Goal: Transaction & Acquisition: Purchase product/service

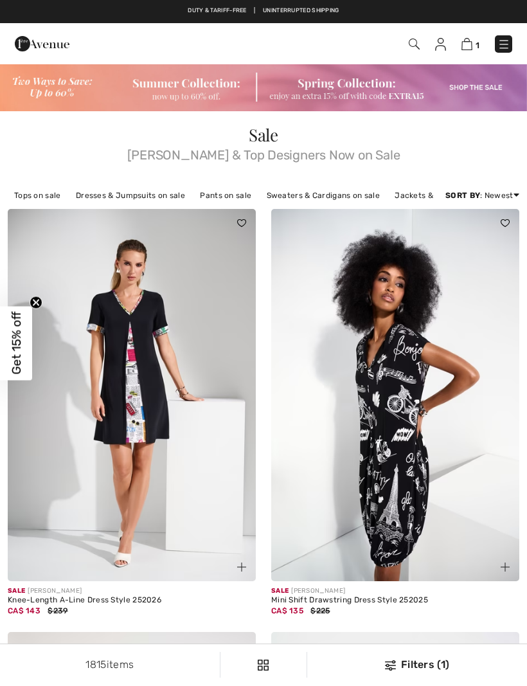
checkbox input "true"
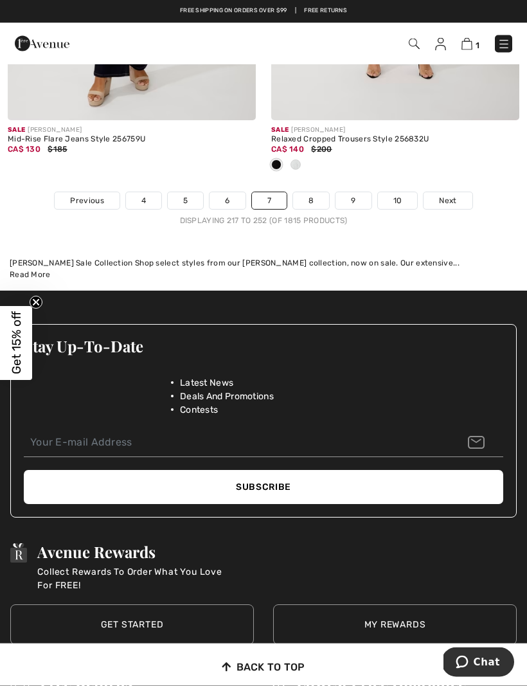
scroll to position [8021, 0]
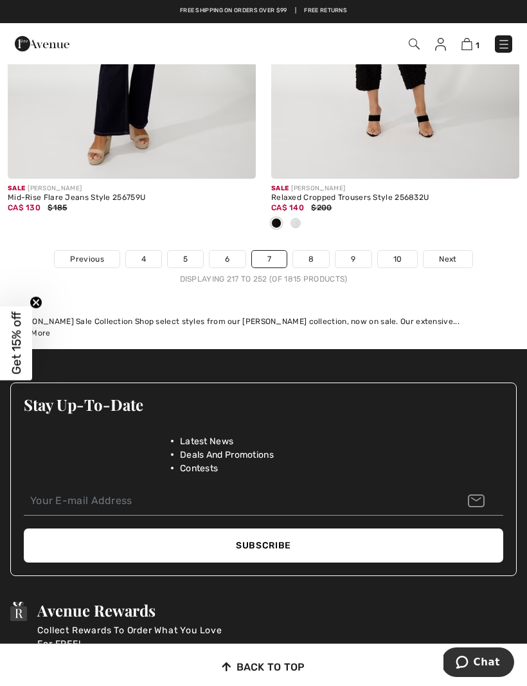
click at [237, 251] on link "6" at bounding box center [227, 259] width 35 height 17
click at [238, 251] on link "6" at bounding box center [227, 259] width 35 height 17
click at [237, 255] on link "6" at bounding box center [227, 259] width 35 height 17
click at [320, 252] on link "8" at bounding box center [311, 259] width 36 height 17
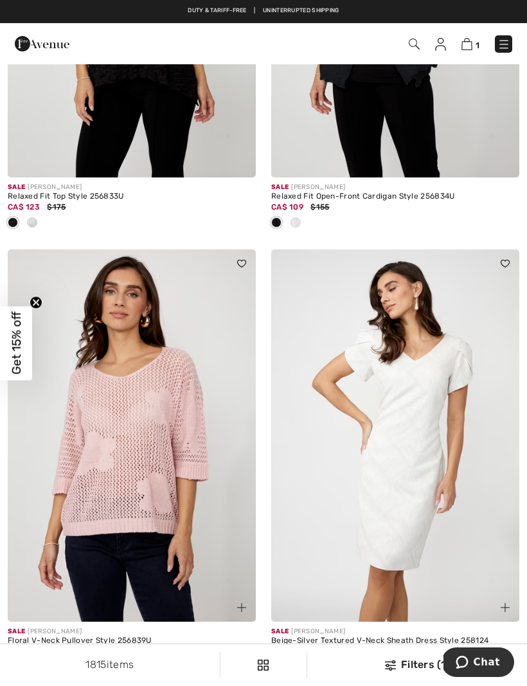
click at [476, 40] on span "1" at bounding box center [478, 45] width 4 height 10
click at [476, 42] on span "1" at bounding box center [478, 45] width 4 height 10
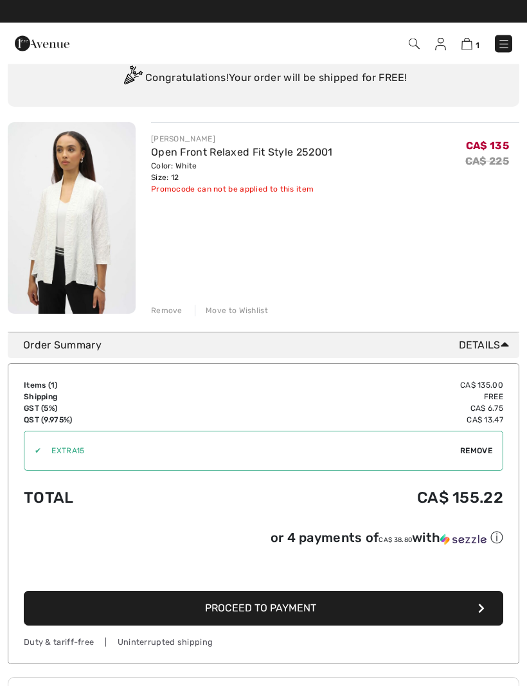
scroll to position [62, 0]
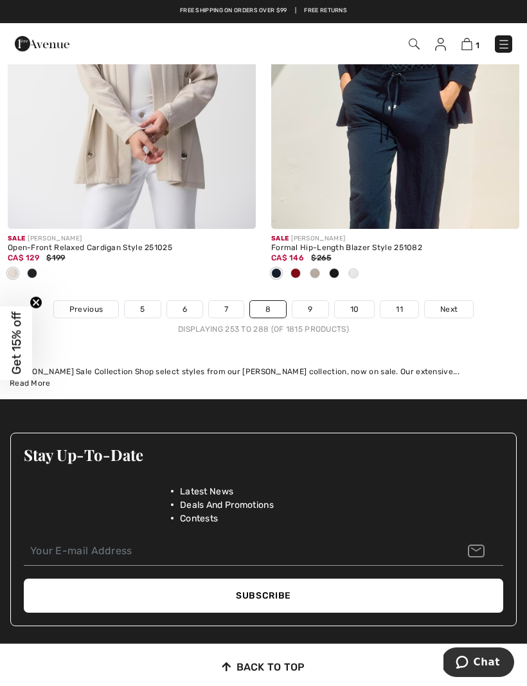
scroll to position [7854, 0]
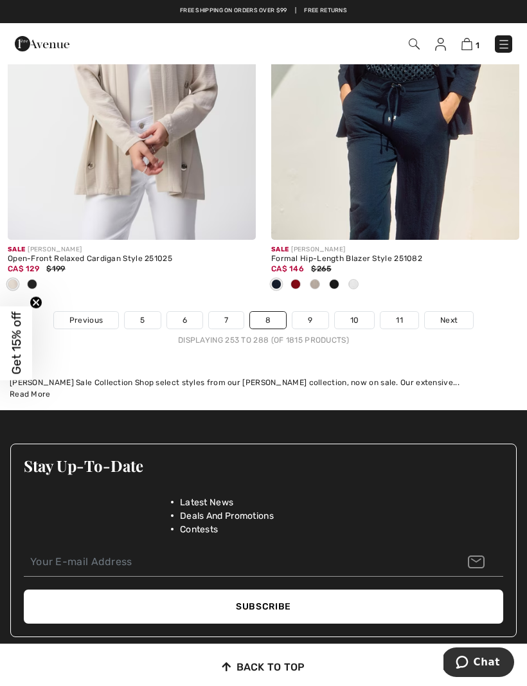
click at [235, 313] on link "7" at bounding box center [226, 320] width 35 height 17
click at [233, 312] on link "7" at bounding box center [226, 320] width 35 height 17
click at [194, 312] on link "6" at bounding box center [184, 320] width 35 height 17
click at [197, 312] on link "6" at bounding box center [184, 320] width 35 height 17
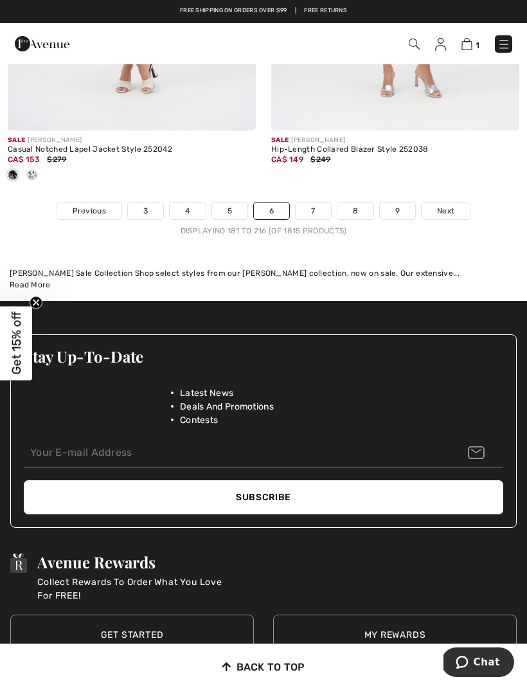
scroll to position [7803, 0]
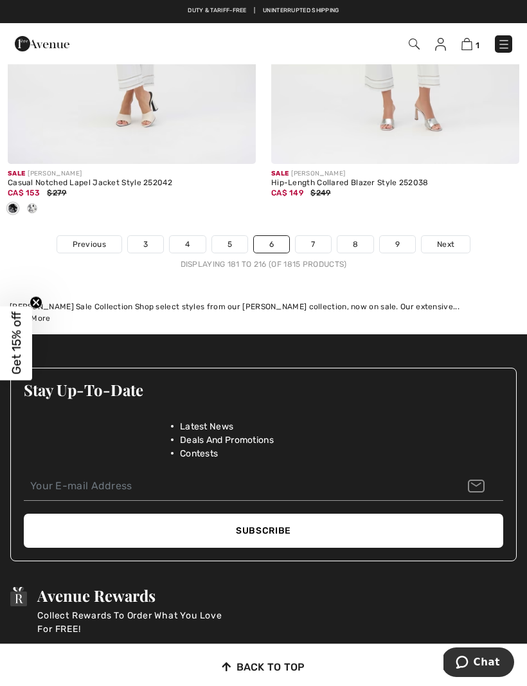
click at [323, 236] on link "7" at bounding box center [313, 244] width 35 height 17
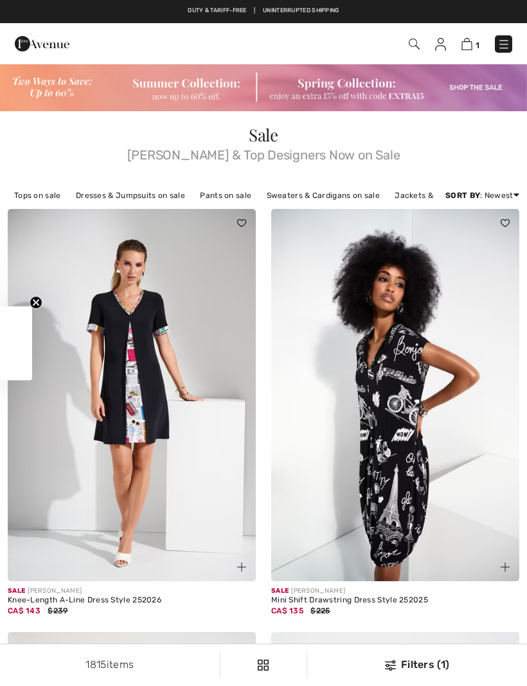
checkbox input "true"
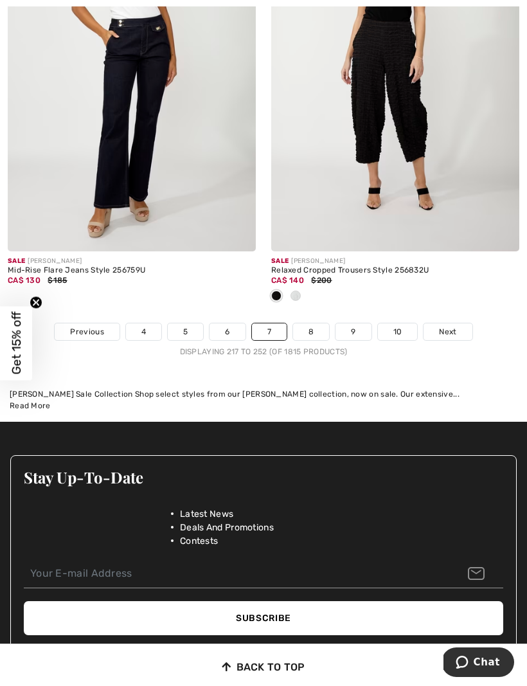
scroll to position [7972, 0]
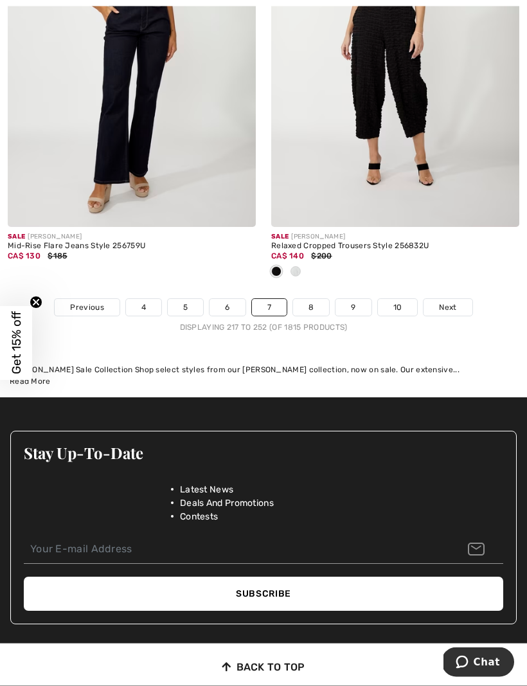
click at [314, 303] on link "8" at bounding box center [311, 308] width 36 height 17
click at [319, 300] on link "8" at bounding box center [311, 308] width 36 height 17
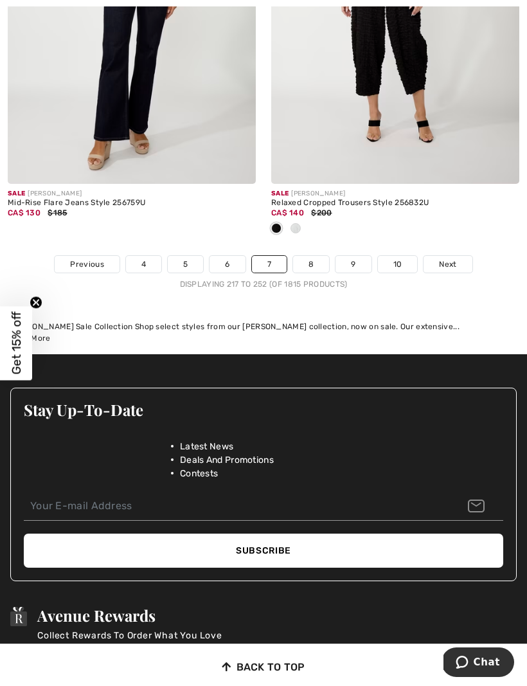
click at [464, 243] on div "Sale FRANK LYMAN Relaxed Cropped Trousers Style 256832U CA$ 140 $200" at bounding box center [395, 220] width 248 height 72
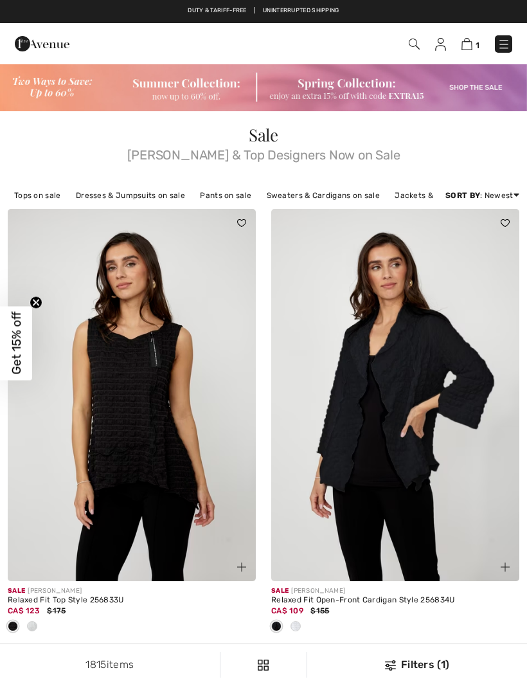
checkbox input "true"
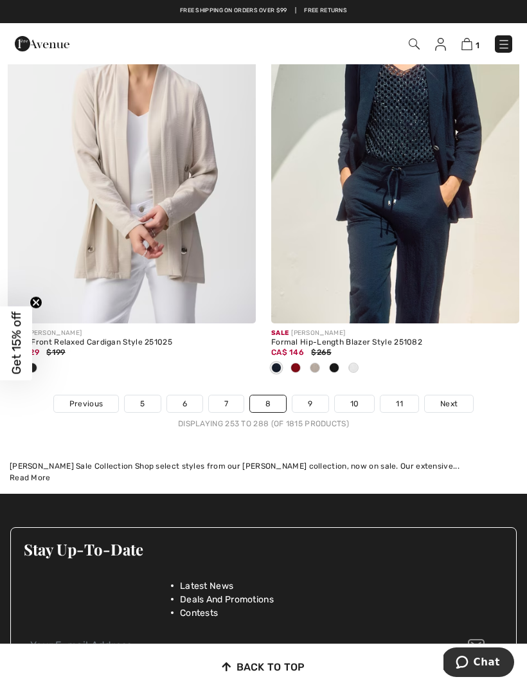
scroll to position [7772, 0]
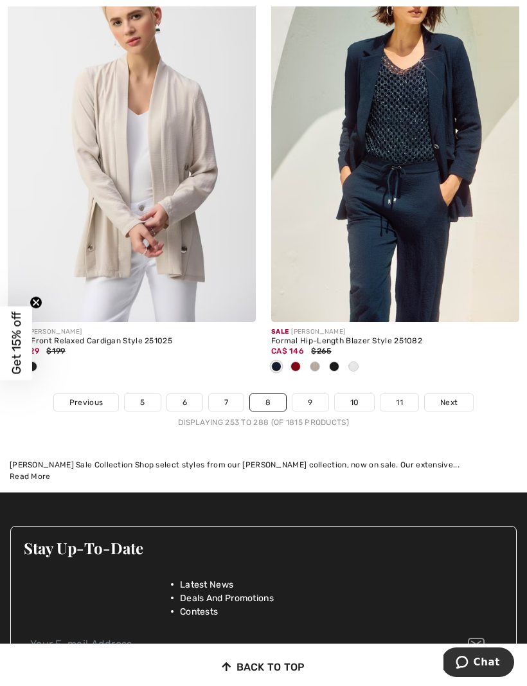
click at [456, 397] on span "Next" at bounding box center [448, 403] width 17 height 12
click at [458, 394] on link "Next" at bounding box center [449, 402] width 48 height 17
click at [458, 395] on link "Next" at bounding box center [449, 402] width 48 height 17
click at [461, 394] on link "Next" at bounding box center [449, 402] width 48 height 17
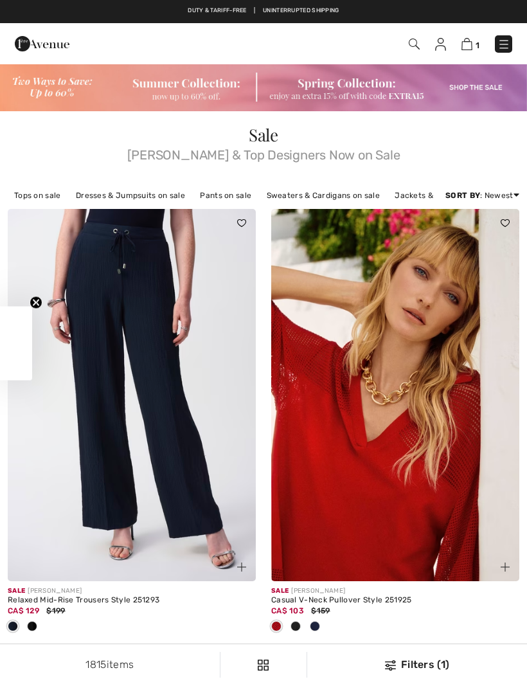
checkbox input "true"
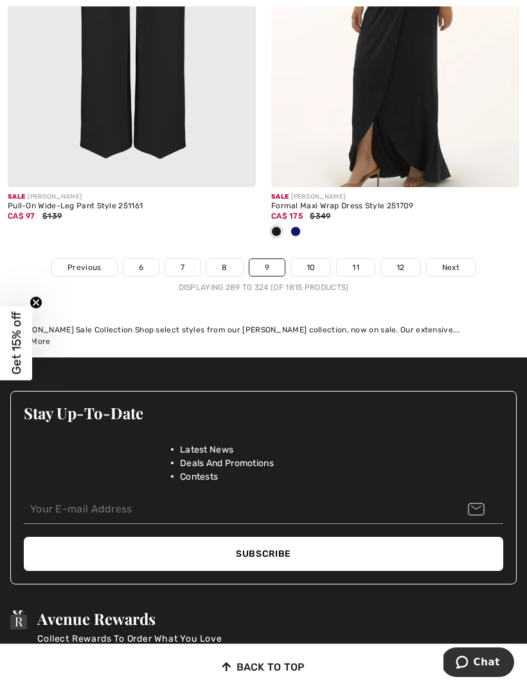
scroll to position [8136, 0]
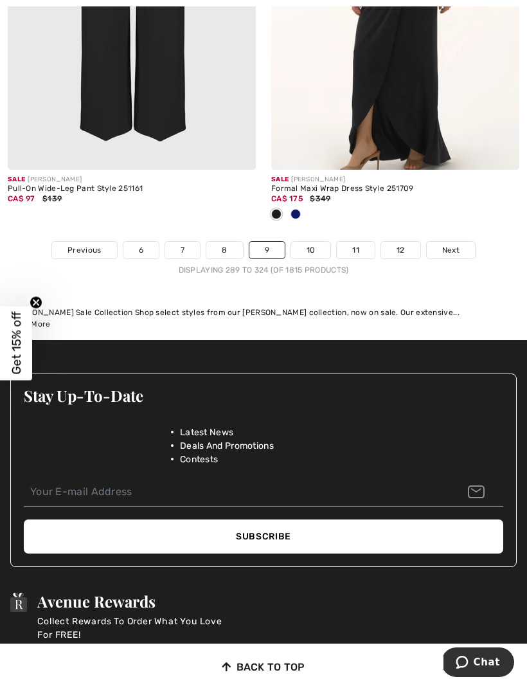
click at [147, 242] on link "6" at bounding box center [140, 250] width 35 height 17
click at [90, 244] on span "Previous" at bounding box center [83, 250] width 33 height 12
click at [88, 244] on span "Previous" at bounding box center [83, 250] width 33 height 12
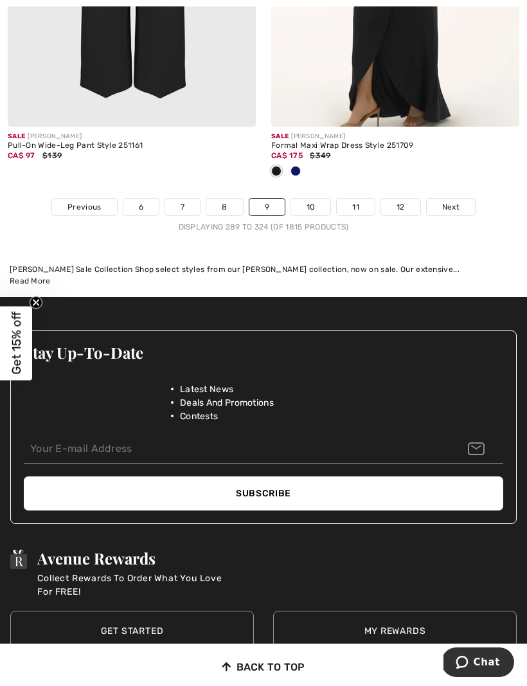
click at [91, 201] on span "Previous" at bounding box center [83, 207] width 33 height 12
click at [93, 201] on span "Previous" at bounding box center [83, 207] width 33 height 12
click at [95, 201] on span "Previous" at bounding box center [83, 207] width 33 height 12
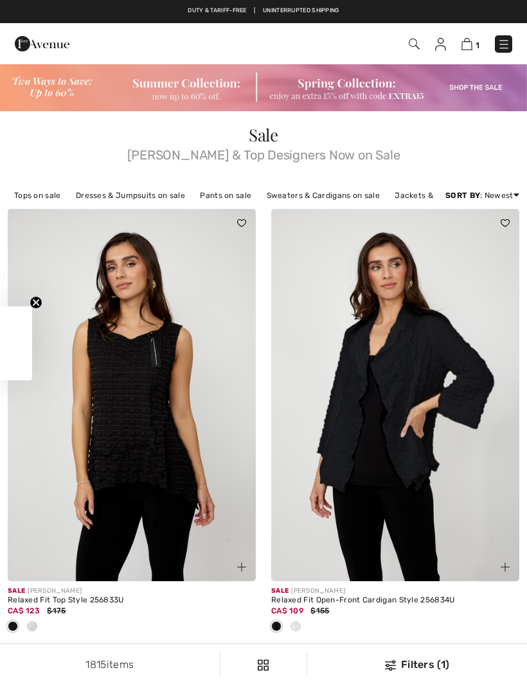
checkbox input "true"
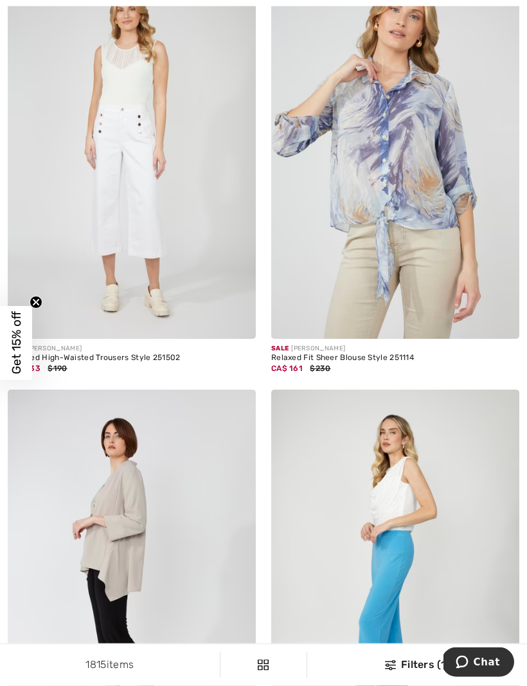
scroll to position [4157, 0]
click at [150, 175] on img at bounding box center [132, 153] width 248 height 372
click at [150, 155] on img at bounding box center [132, 153] width 248 height 372
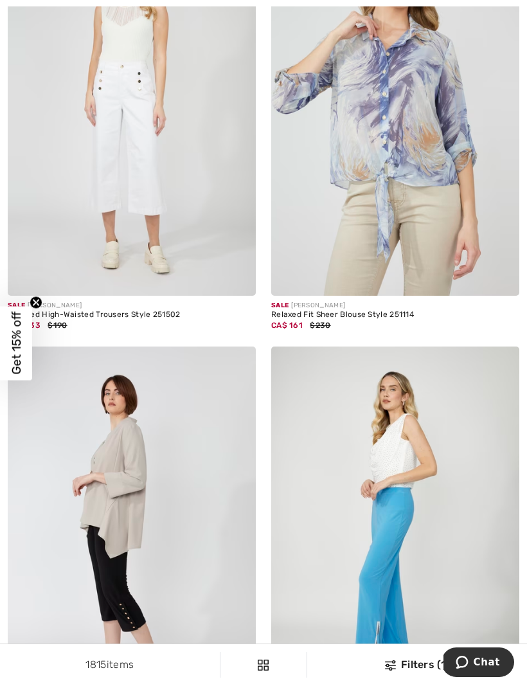
click at [158, 314] on div "Cropped High-Waisted Trousers Style 251502" at bounding box center [132, 314] width 248 height 9
click at [96, 319] on div "CA$ 133 $190" at bounding box center [132, 325] width 248 height 12
click at [132, 196] on img at bounding box center [132, 110] width 248 height 372
click at [169, 176] on img at bounding box center [132, 110] width 248 height 372
click at [159, 319] on div "CA$ 133 $190" at bounding box center [132, 325] width 248 height 12
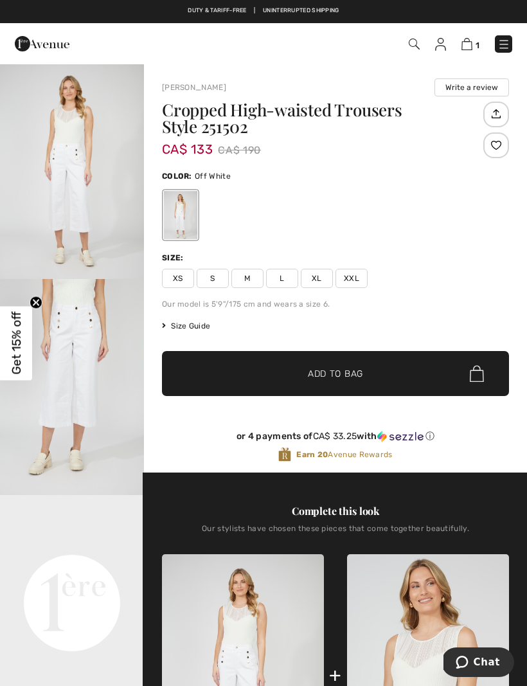
click at [258, 280] on span "M" at bounding box center [247, 278] width 32 height 19
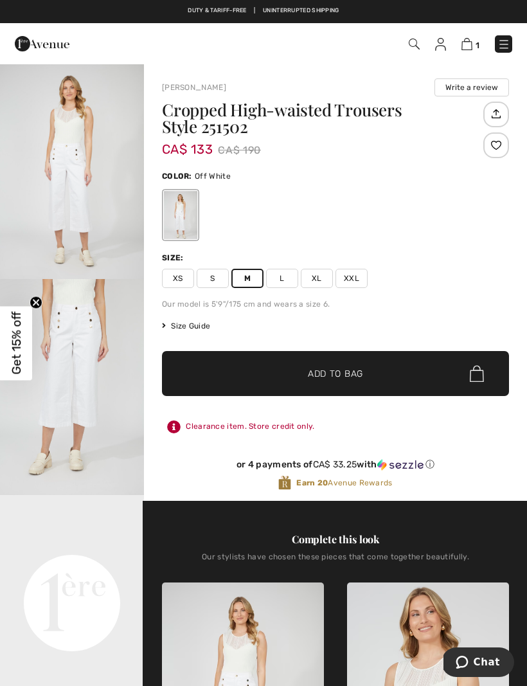
click at [341, 378] on span "Add to Bag" at bounding box center [335, 373] width 55 height 13
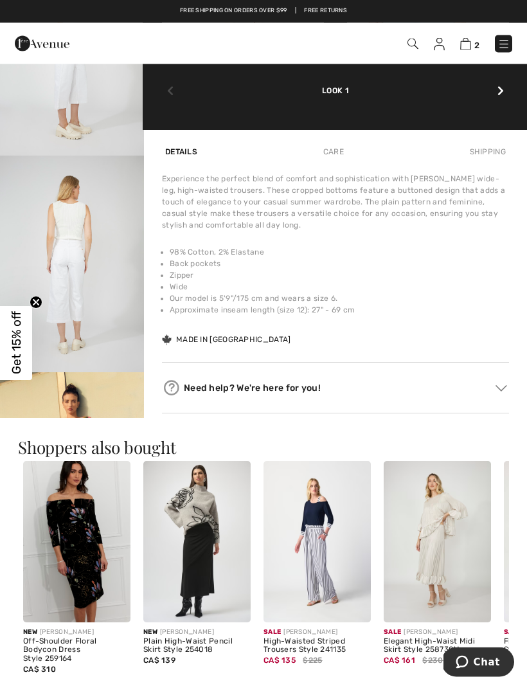
scroll to position [773, 0]
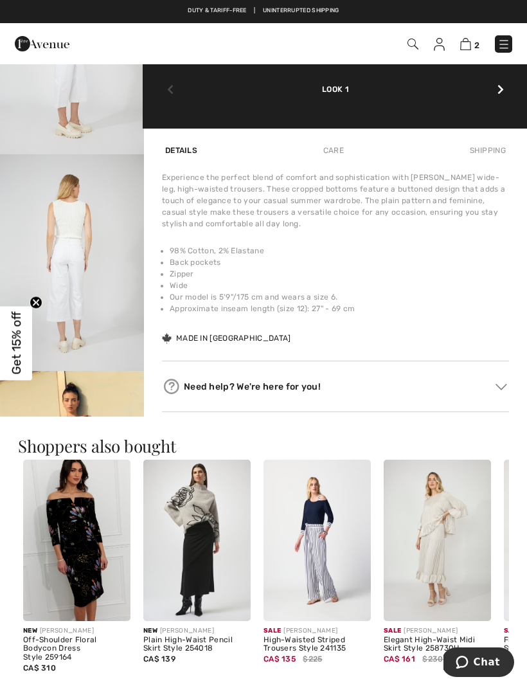
click at [283, 386] on div "Need help? We're here for you!" at bounding box center [335, 386] width 347 height 19
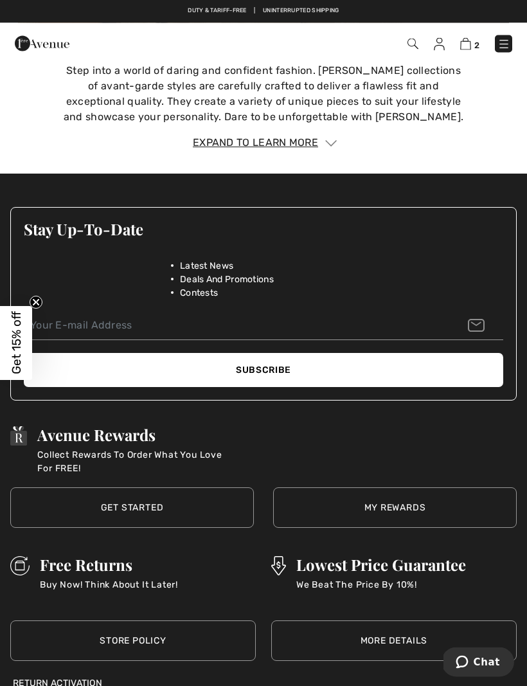
scroll to position [2361, 0]
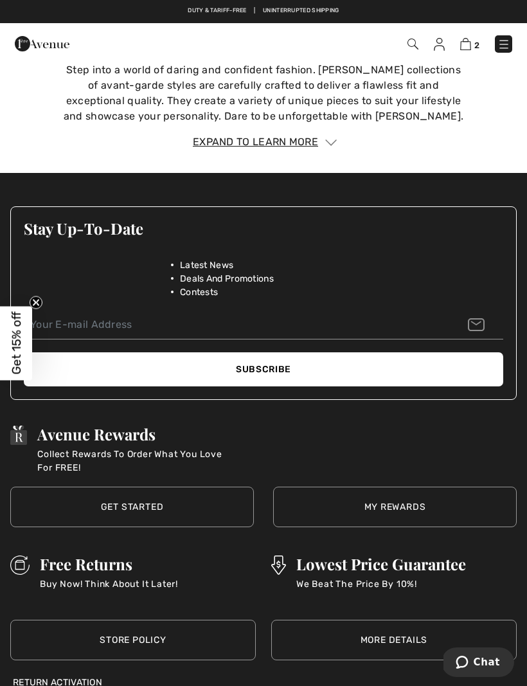
click at [478, 40] on span "2" at bounding box center [476, 45] width 5 height 10
click at [478, 42] on span "2" at bounding box center [476, 45] width 5 height 10
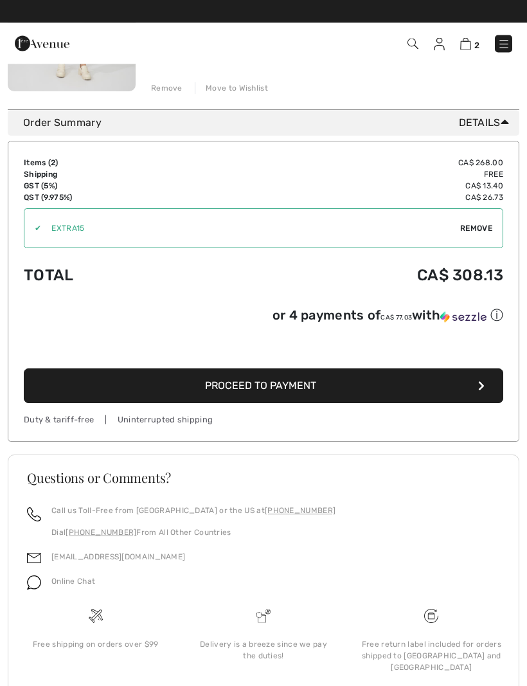
scroll to position [500, 0]
click at [304, 396] on button "Proceed to Payment" at bounding box center [263, 386] width 479 height 35
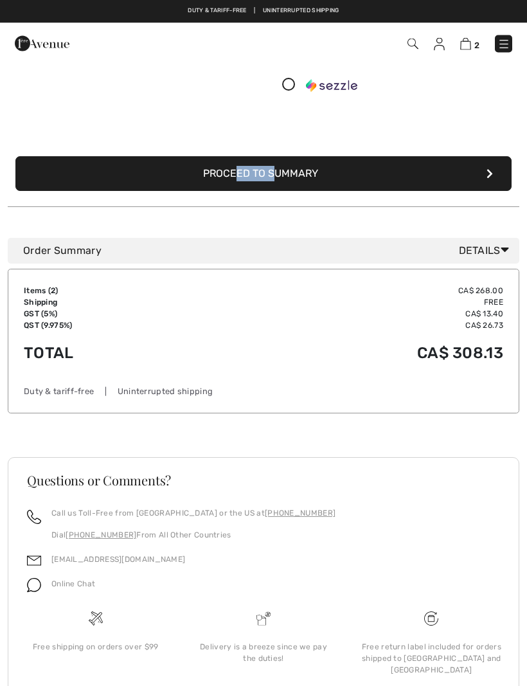
scroll to position [231, 0]
click at [491, 180] on button "Proceed to Summary" at bounding box center [263, 174] width 496 height 35
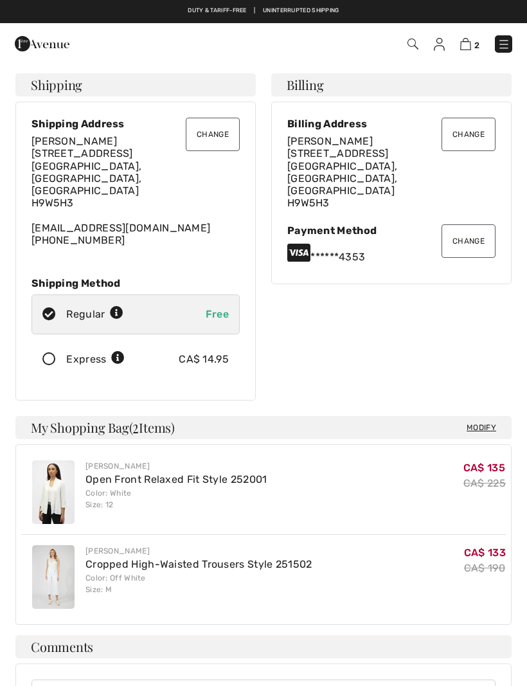
click at [471, 229] on button "Change" at bounding box center [469, 240] width 54 height 33
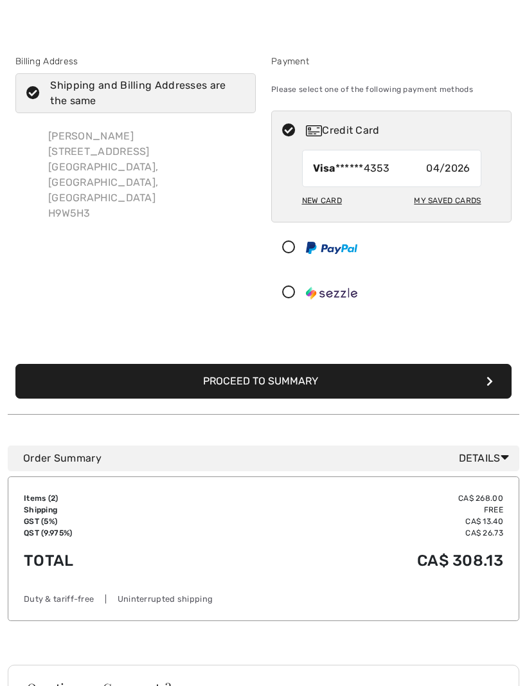
click at [330, 209] on div "New Card" at bounding box center [322, 201] width 40 height 22
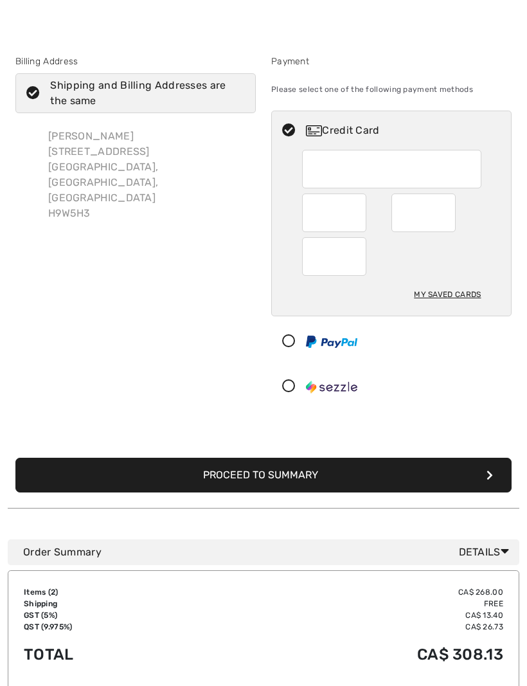
scroll to position [24, 0]
click at [363, 215] on div at bounding box center [334, 212] width 64 height 39
click at [361, 217] on div at bounding box center [334, 212] width 64 height 39
click at [358, 217] on div at bounding box center [334, 212] width 64 height 39
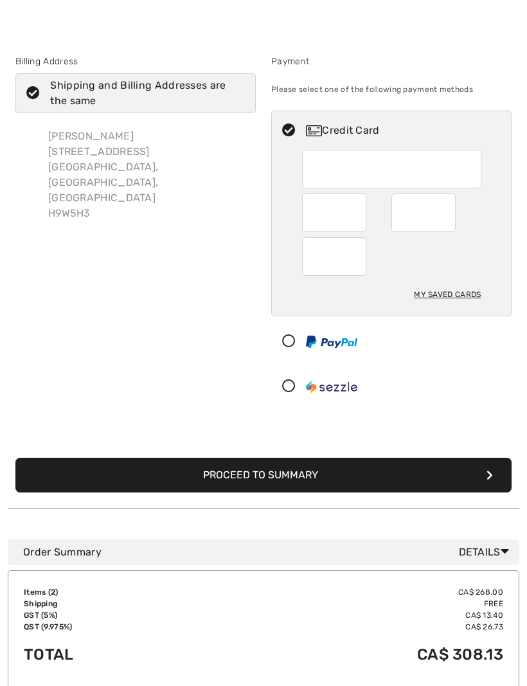
click at [362, 218] on div at bounding box center [334, 213] width 64 height 39
radio input "true"
click at [299, 471] on button "Proceed to Summary" at bounding box center [263, 475] width 496 height 35
click at [492, 474] on icon "submit" at bounding box center [490, 475] width 6 height 10
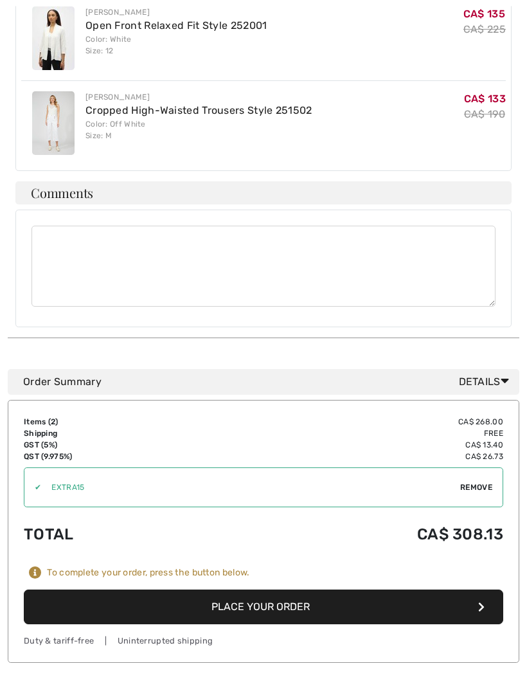
scroll to position [454, 0]
click at [282, 589] on button "Place Your Order" at bounding box center [263, 606] width 479 height 35
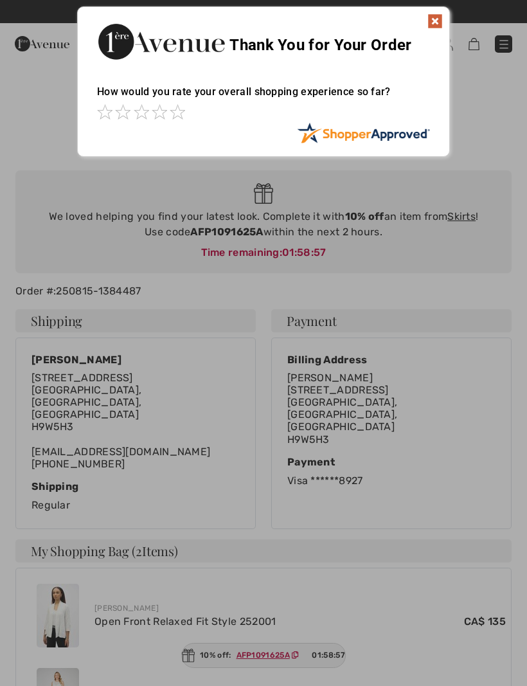
click at [407, 141] on img at bounding box center [363, 132] width 133 height 21
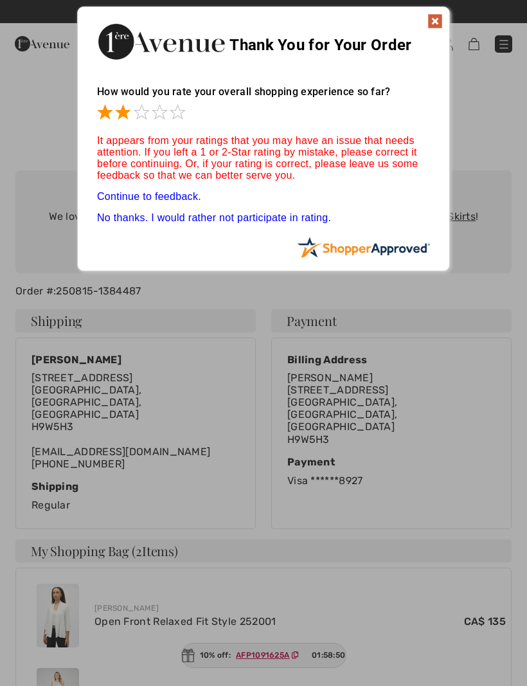
click at [130, 106] on span at bounding box center [122, 111] width 15 height 15
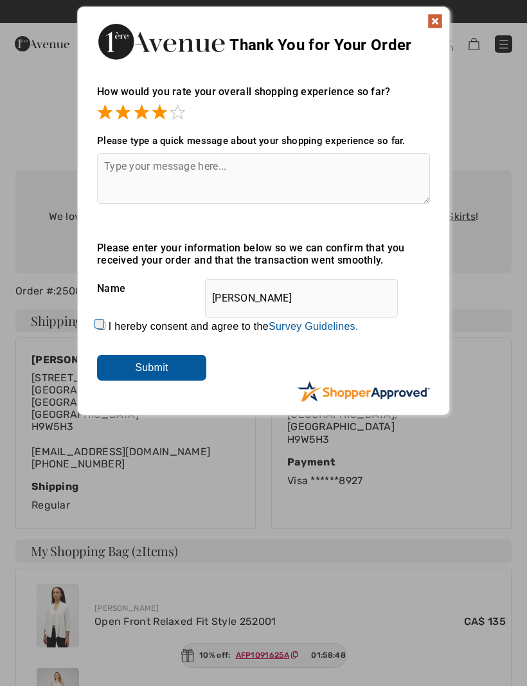
click at [192, 109] on div at bounding box center [263, 113] width 333 height 18
click at [183, 112] on span at bounding box center [177, 111] width 15 height 15
click at [165, 372] on input "Submit" at bounding box center [151, 368] width 109 height 26
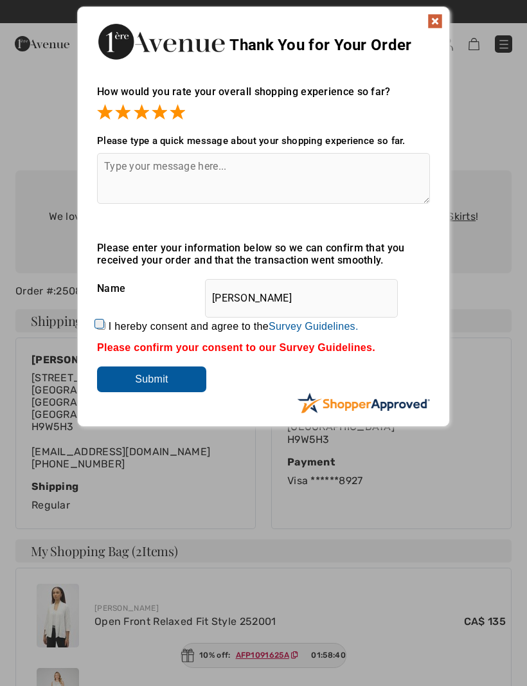
click at [163, 385] on input "Submit" at bounding box center [151, 379] width 109 height 26
click at [116, 332] on label "I hereby consent and agree to the By submitting a review, you grant permission …" at bounding box center [234, 327] width 250 height 12
click at [105, 330] on input "I hereby consent and agree to the By submitting a review, you grant permission …" at bounding box center [101, 325] width 8 height 8
checkbox input "true"
click at [174, 380] on input "Submit" at bounding box center [151, 379] width 109 height 26
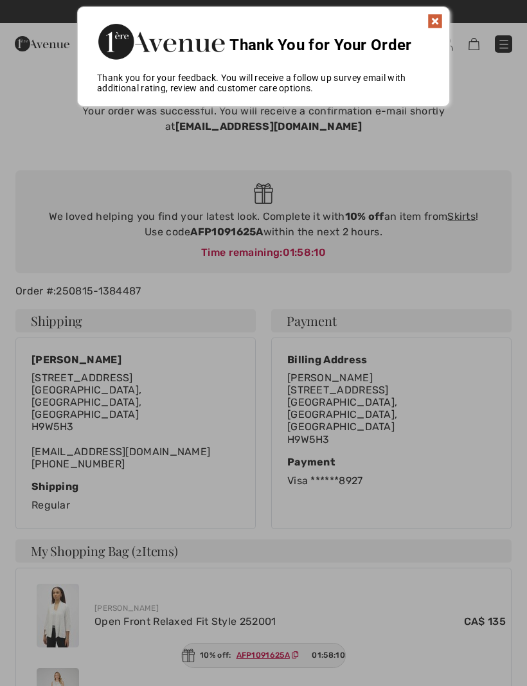
click at [64, 442] on div at bounding box center [263, 343] width 527 height 686
click at [301, 675] on div at bounding box center [263, 343] width 527 height 686
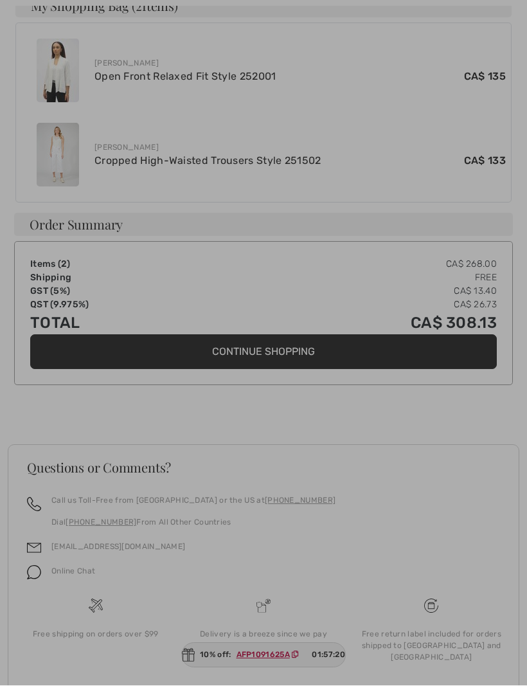
scroll to position [549, 0]
